Goal: Information Seeking & Learning: Learn about a topic

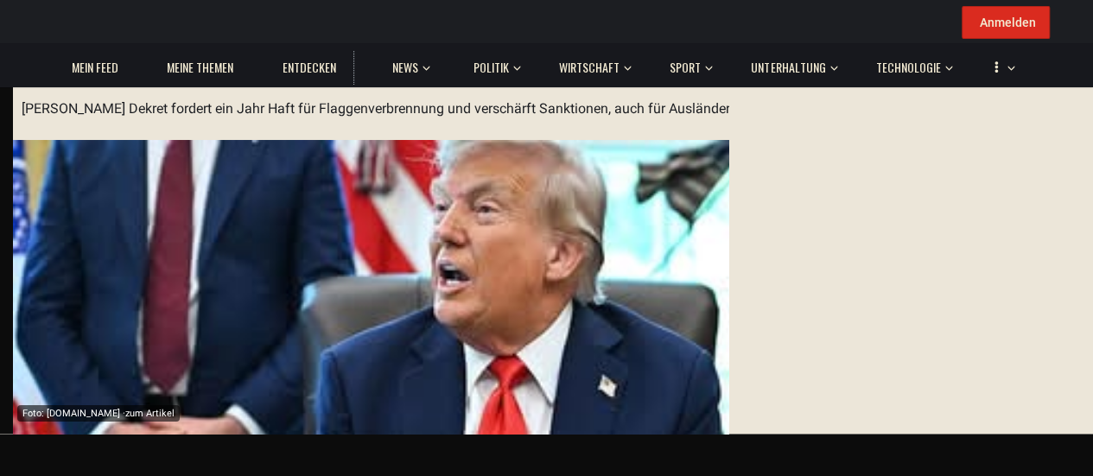
scroll to position [346, 0]
drag, startPoint x: 389, startPoint y: 296, endPoint x: 598, endPoint y: 311, distance: 209.6
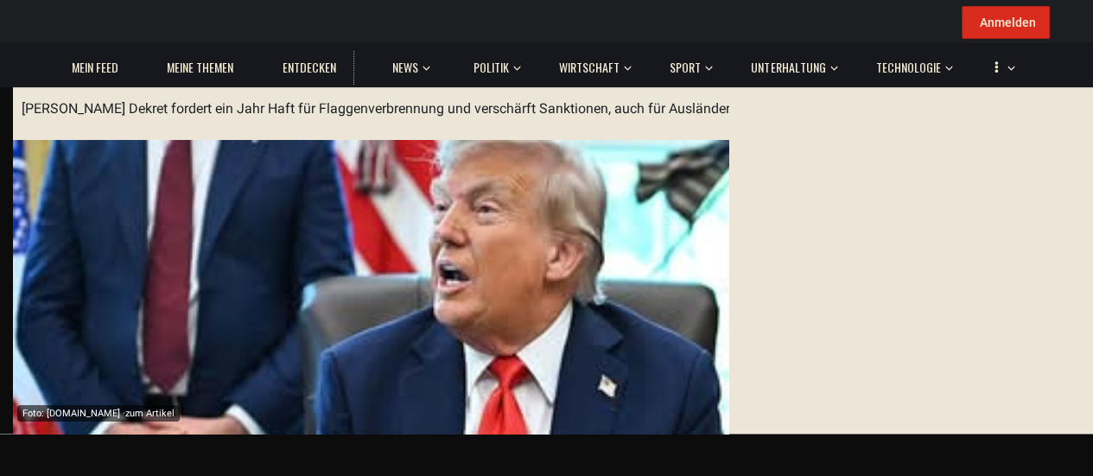
drag, startPoint x: 451, startPoint y: 205, endPoint x: 609, endPoint y: 270, distance: 171.2
drag, startPoint x: 397, startPoint y: 317, endPoint x: 665, endPoint y: 341, distance: 268.9
click at [665, 341] on div "2025 redesign Note: 2 17m Auto-Übersetzung Anmelden Immer übersetzen Anmelden N…" at bounding box center [546, 238] width 1093 height 391
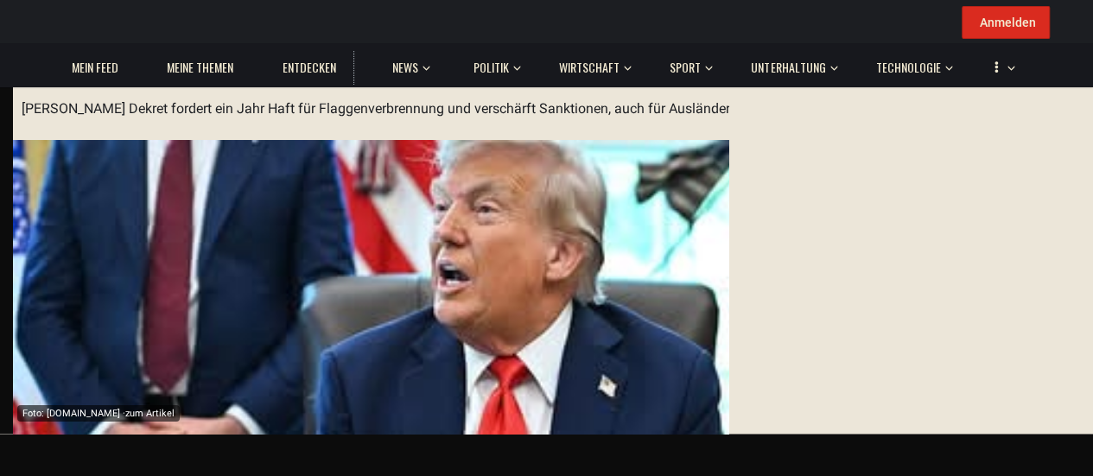
drag, startPoint x: 288, startPoint y: 228, endPoint x: 650, endPoint y: 261, distance: 363.5
click at [650, 261] on div "2025 redesign Note: 2 17m Auto-Übersetzung Anmelden Immer übersetzen Anmelden N…" at bounding box center [546, 238] width 1093 height 391
